Goal: Ask a question: Seek information or help from site administrators or community

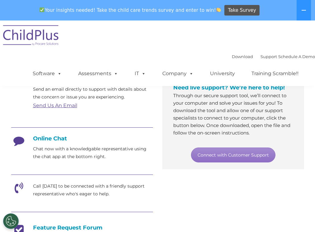
scroll to position [114, 0]
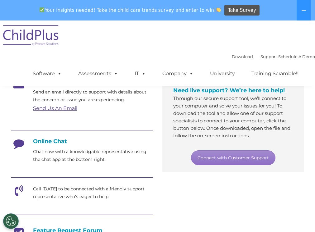
click at [63, 137] on div at bounding box center [82, 131] width 142 height 14
click at [55, 143] on h4 "Online Chat" at bounding box center [82, 141] width 142 height 7
click at [49, 138] on h4 "Online Chat" at bounding box center [82, 141] width 142 height 7
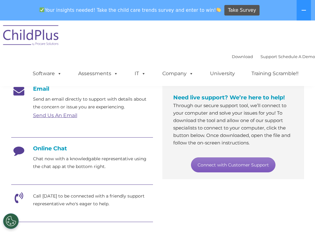
scroll to position [104, 0]
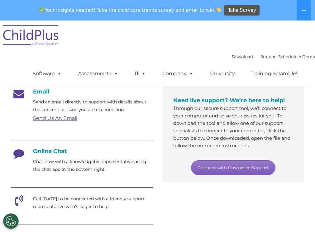
click at [228, 172] on link "Connect with Customer Support" at bounding box center [233, 168] width 84 height 15
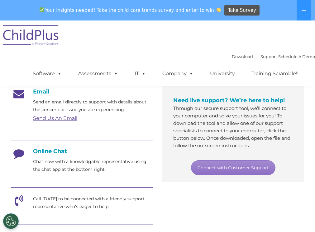
click at [182, 125] on p "Through our secure support tool, we’ll connect to your computer and solve your …" at bounding box center [233, 127] width 120 height 45
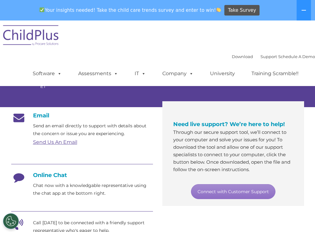
scroll to position [78, 0]
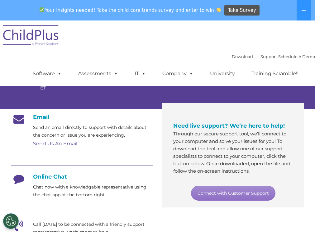
click at [60, 178] on h4 "Online Chat" at bounding box center [82, 177] width 142 height 7
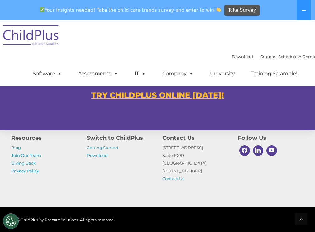
scroll to position [431, 0]
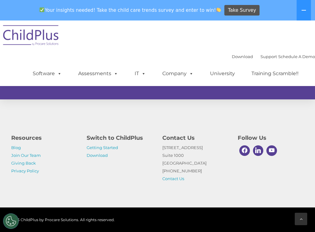
click at [299, 217] on icon at bounding box center [300, 219] width 3 height 4
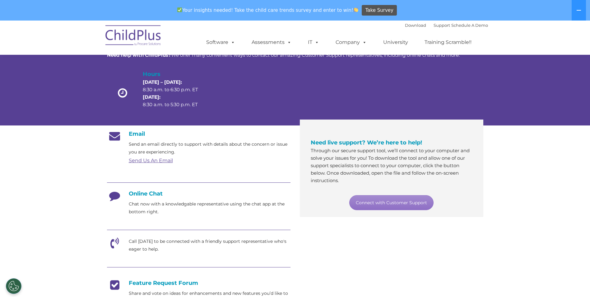
scroll to position [0, 0]
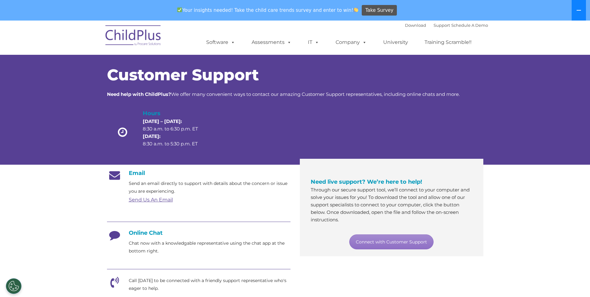
click at [314, 16] on button at bounding box center [579, 10] width 14 height 21
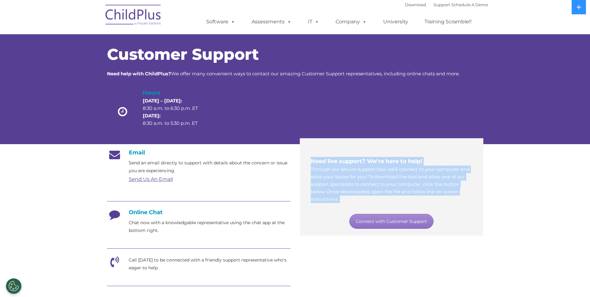
drag, startPoint x: 311, startPoint y: 161, endPoint x: 323, endPoint y: 210, distance: 50.1
click at [314, 210] on div "Need live support? We’re here to help! Through our secure support tool, we’ll c…" at bounding box center [392, 193] width 162 height 72
drag, startPoint x: 323, startPoint y: 210, endPoint x: 318, endPoint y: 214, distance: 5.9
click at [314, 214] on div "Connect with Customer Support" at bounding box center [392, 221] width 162 height 15
click at [314, 208] on div "Need live support? We’re here to help! Through our secure support tool, we’ll c…" at bounding box center [392, 193] width 162 height 72
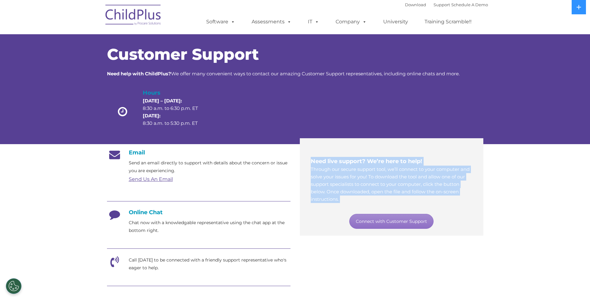
click at [314, 232] on section "Customer Support Need help with ChildPlus? We offer many convenient ways to con…" at bounding box center [295, 240] width 590 height 480
click at [16, 232] on button "Cookies Settings" at bounding box center [14, 286] width 16 height 16
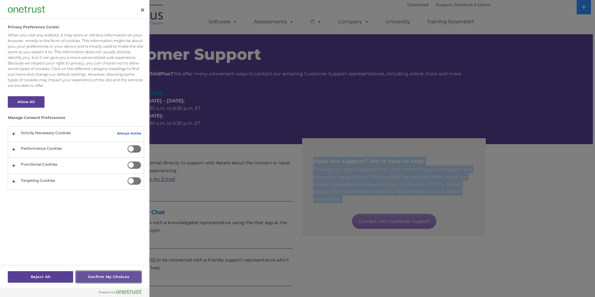
click at [104, 232] on button "Confirm My Choices" at bounding box center [108, 277] width 65 height 12
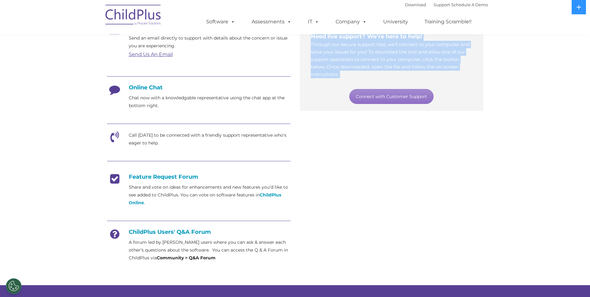
scroll to position [125, 0]
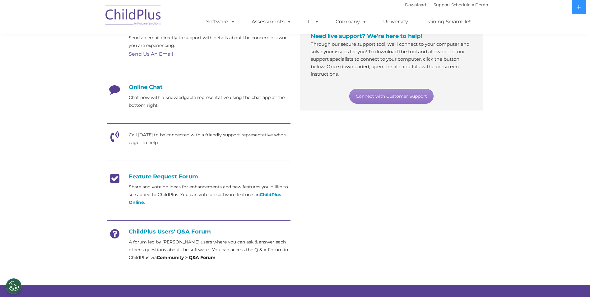
drag, startPoint x: 122, startPoint y: 137, endPoint x: 115, endPoint y: 139, distance: 7.8
click at [115, 139] on icon at bounding box center [115, 139] width 16 height 16
click at [113, 139] on icon at bounding box center [115, 139] width 16 height 16
click at [113, 138] on icon at bounding box center [115, 139] width 16 height 16
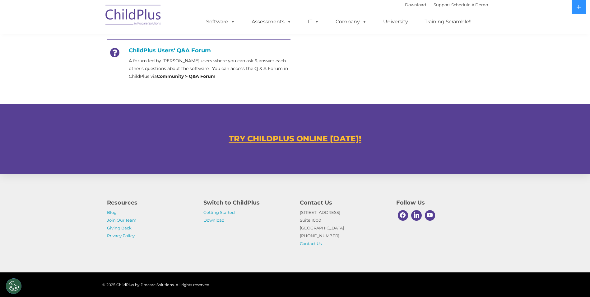
scroll to position [316, 0]
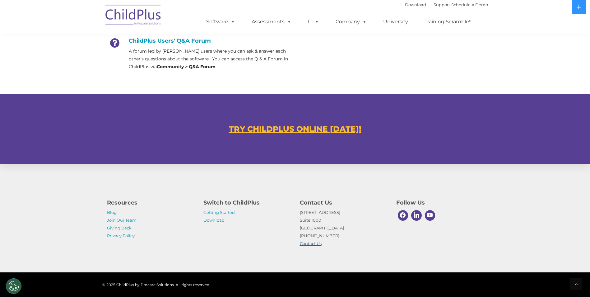
click at [310, 232] on link "Contact Us" at bounding box center [311, 243] width 22 height 5
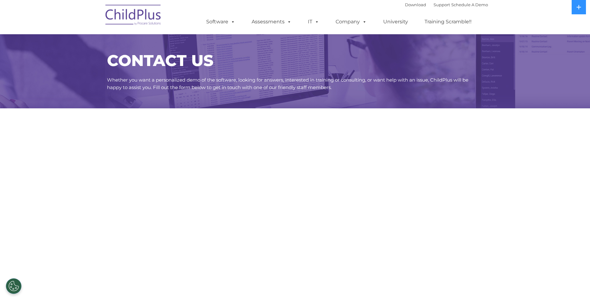
scroll to position [237, 0]
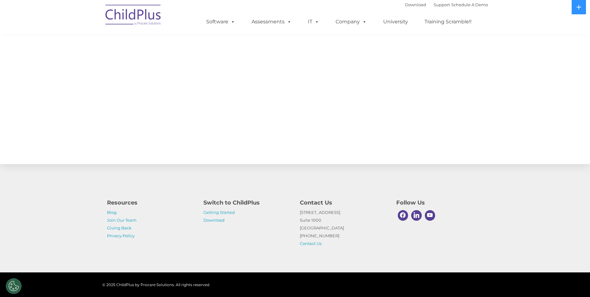
select select "MEDIUM"
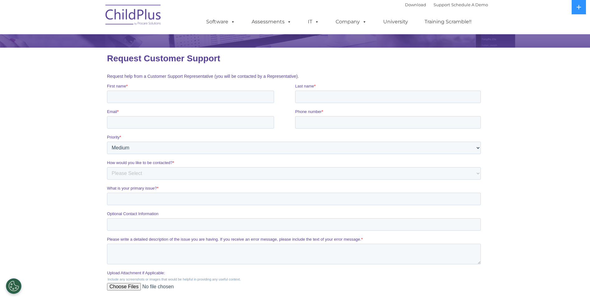
scroll to position [62, 0]
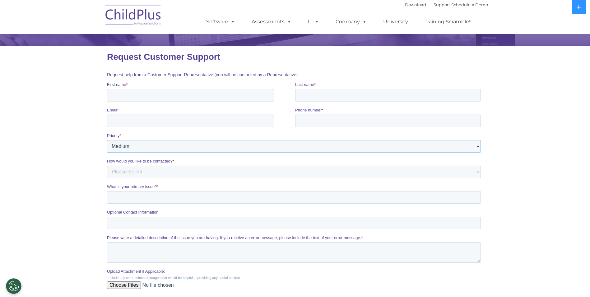
click at [134, 149] on select "Please Select Low Medium High" at bounding box center [294, 146] width 374 height 12
click at [92, 151] on section "CONTACT US Whether you want a personalized demo of the software, looking for an…" at bounding box center [295, 138] width 590 height 401
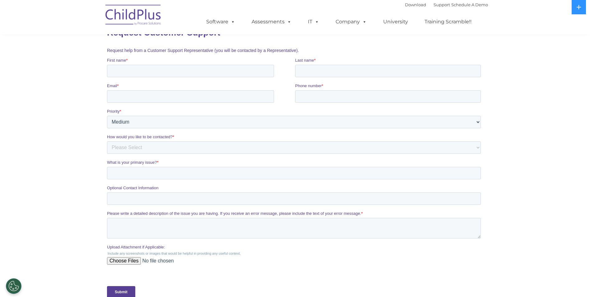
scroll to position [237, 0]
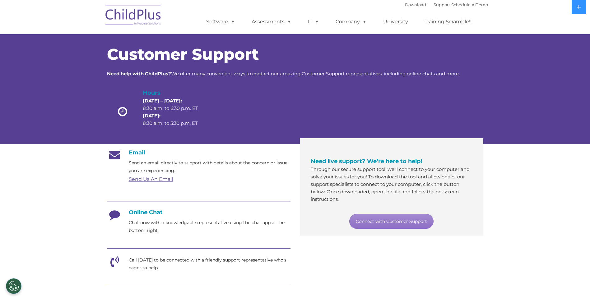
click at [170, 186] on div "Email Send an email directly to support with details about the concern or issue…" at bounding box center [199, 267] width 184 height 237
click at [163, 179] on link "Send Us An Email" at bounding box center [151, 179] width 44 height 6
click at [164, 181] on link "Send Us An Email" at bounding box center [151, 179] width 44 height 6
click at [154, 177] on link "Send Us An Email" at bounding box center [151, 179] width 44 height 6
